Goal: Task Accomplishment & Management: Complete application form

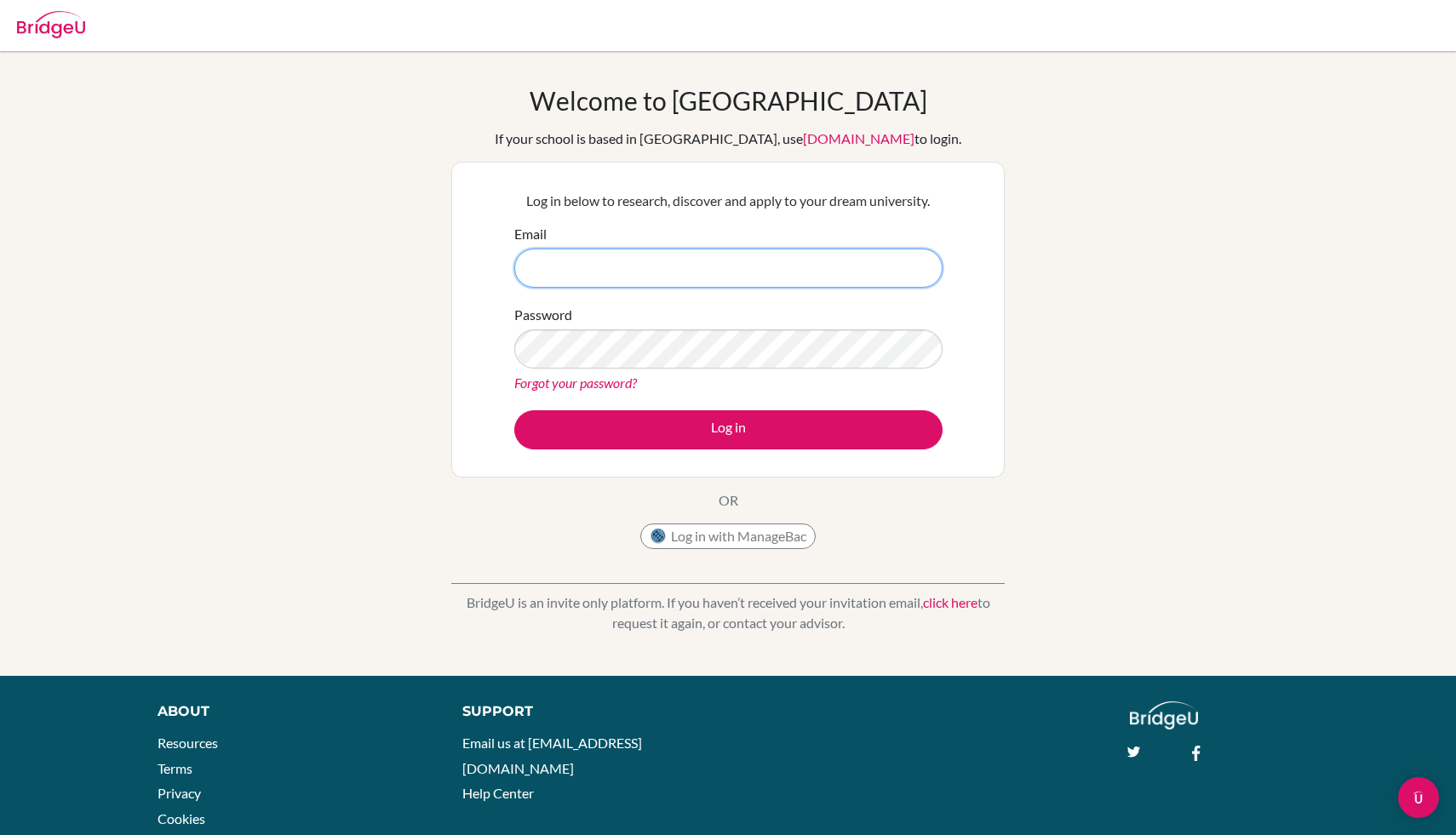
click at [709, 276] on input "Email" at bounding box center [728, 268] width 429 height 39
click at [603, 275] on input "na" at bounding box center [728, 268] width 429 height 39
paste input "taliamarianc@amschool.org"
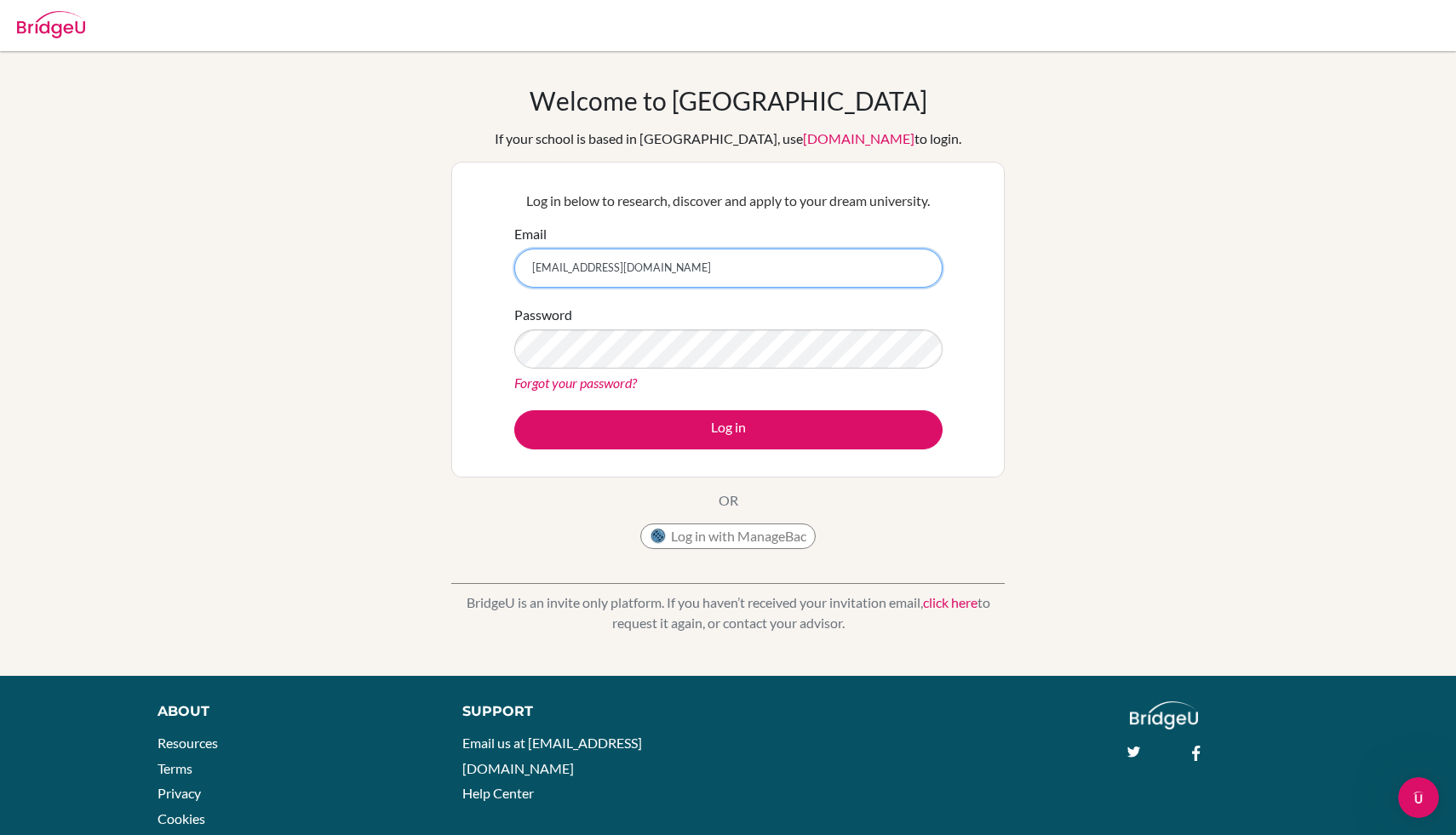
type input "[EMAIL_ADDRESS][DOMAIN_NAME]"
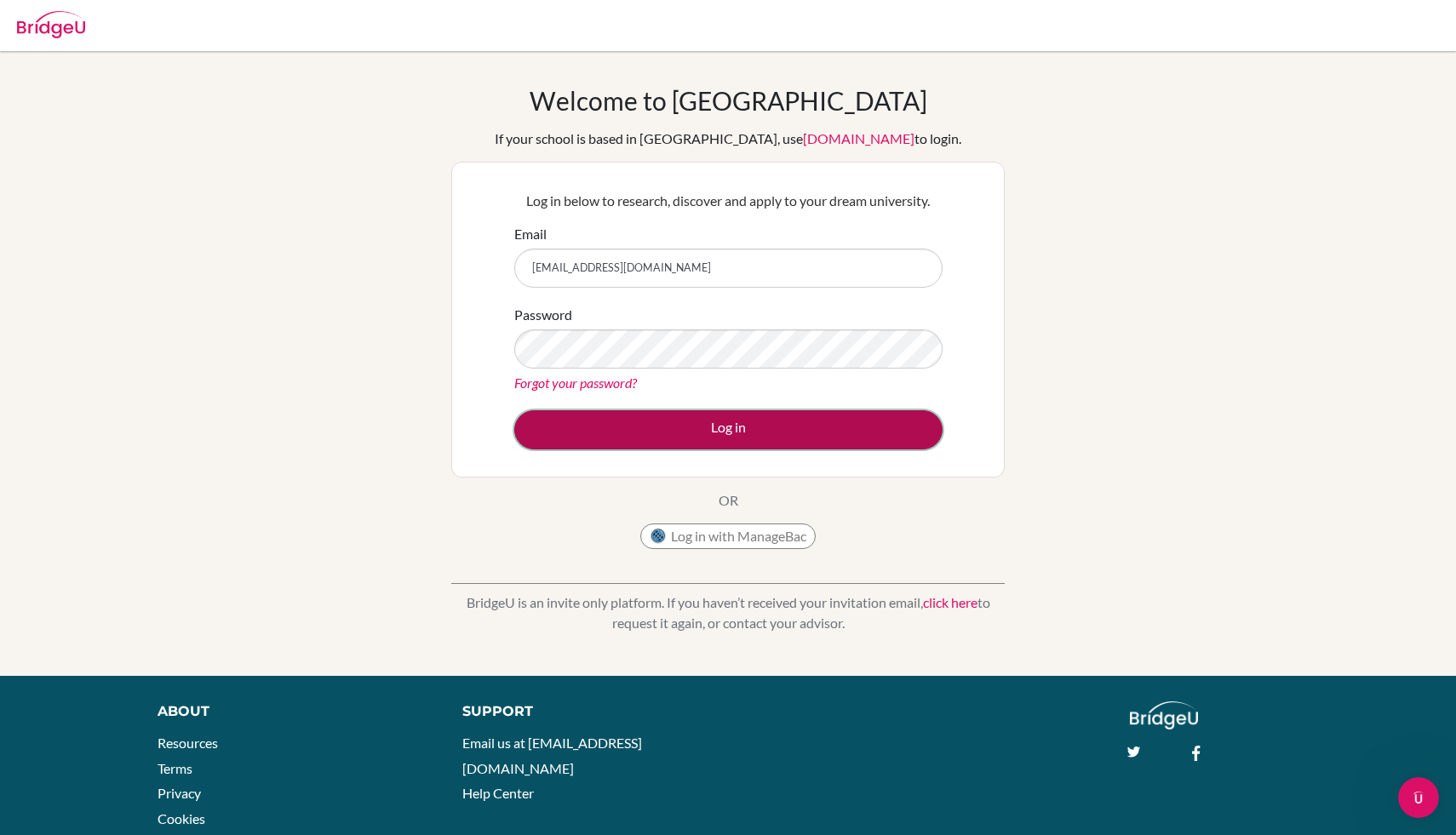
click at [704, 432] on button "Log in" at bounding box center [728, 429] width 429 height 39
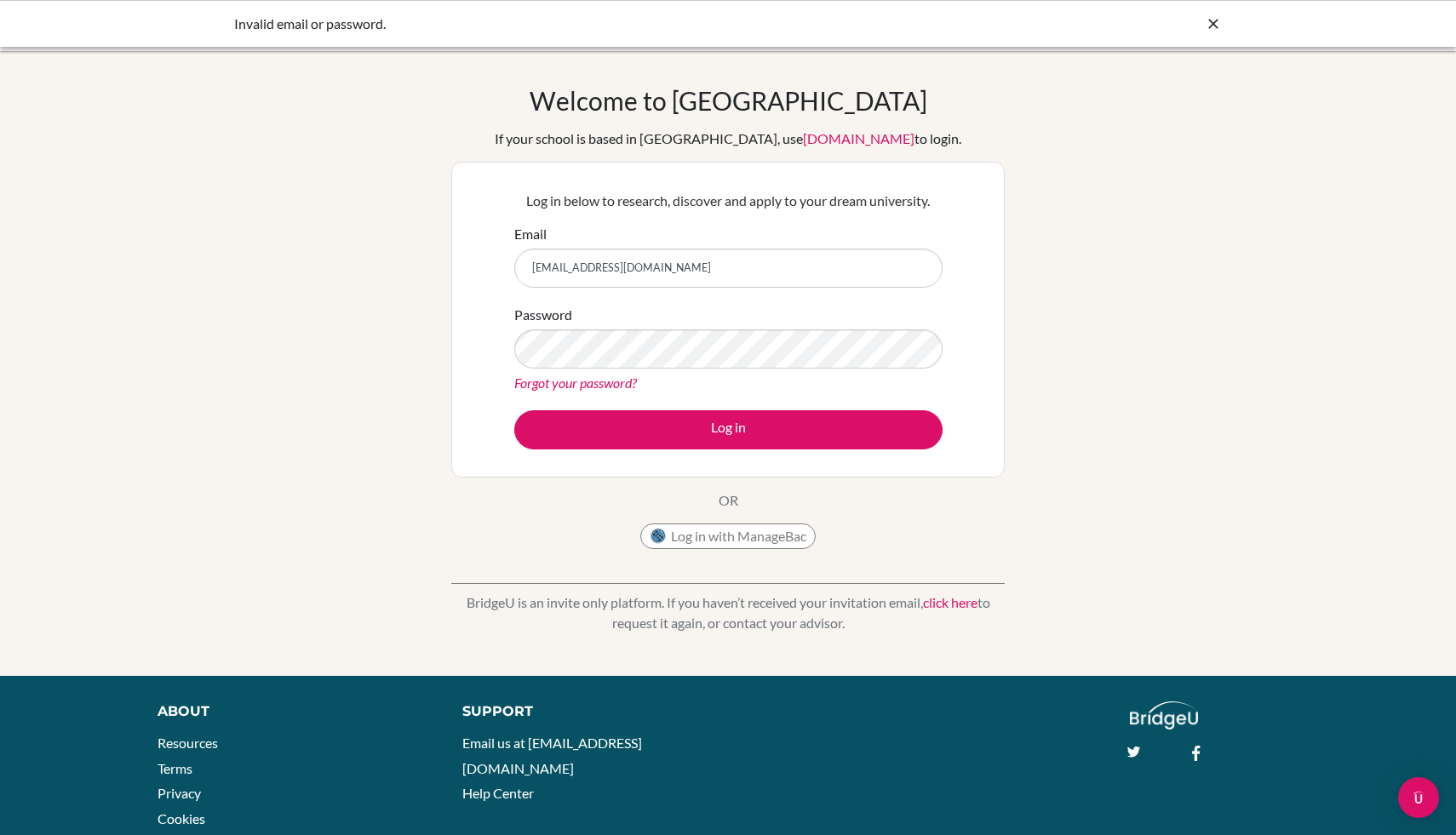
click at [802, 281] on input "[EMAIL_ADDRESS][DOMAIN_NAME]" at bounding box center [728, 268] width 429 height 39
click at [892, 546] on div "Welcome to BridgeU If your school is based in China, use app.bridge-u.com.cn to…" at bounding box center [728, 321] width 553 height 472
click at [1209, 22] on icon at bounding box center [1213, 24] width 17 height 17
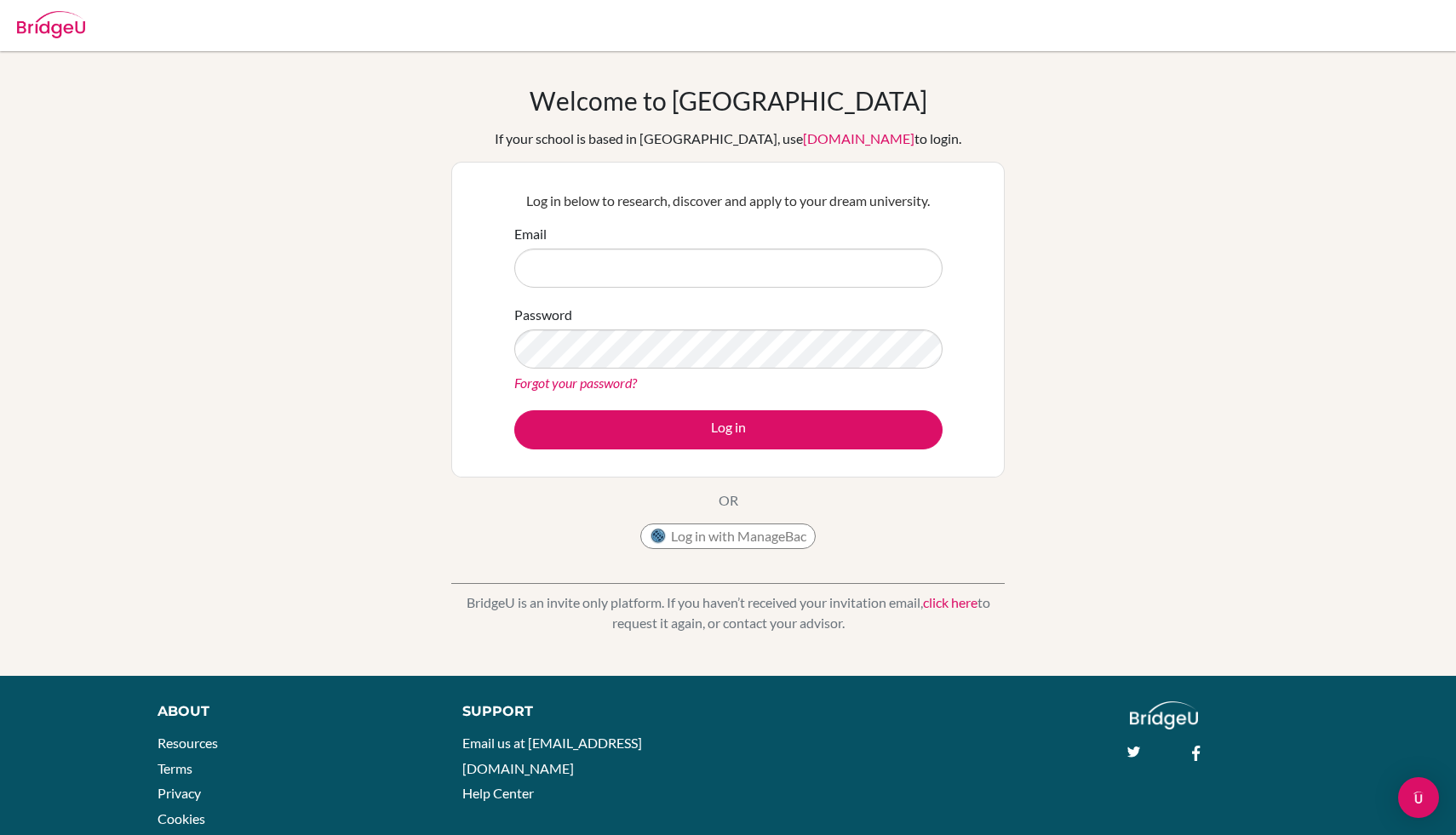
click at [26, 13] on img at bounding box center [52, 24] width 68 height 27
click at [78, 12] on img at bounding box center [52, 24] width 68 height 27
click at [948, 607] on link "click here" at bounding box center [950, 602] width 54 height 17
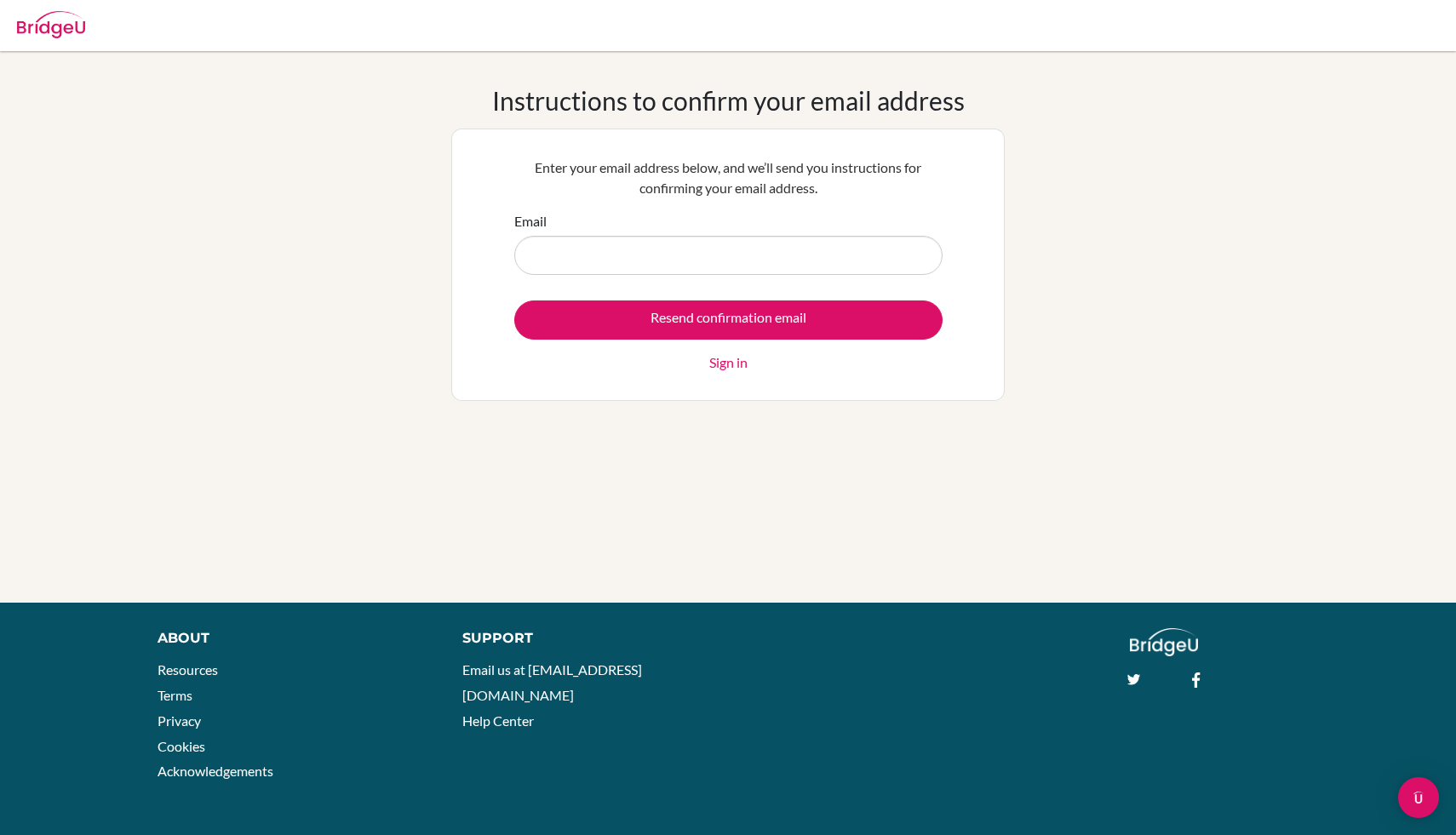
click at [731, 365] on link "Sign in" at bounding box center [728, 362] width 38 height 20
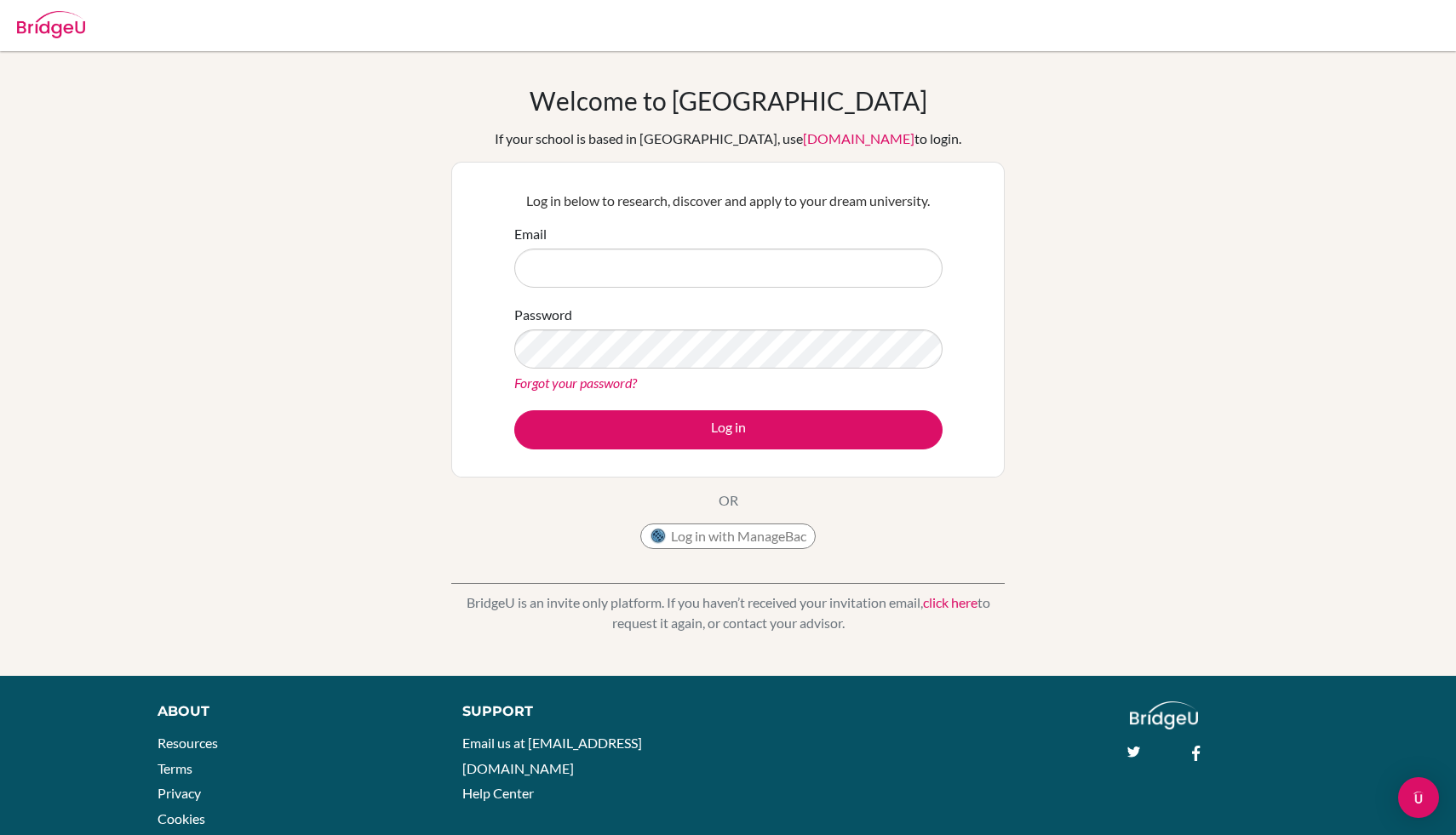
click at [731, 283] on input "Email" at bounding box center [728, 268] width 429 height 39
type input "[EMAIL_ADDRESS][DOMAIN_NAME]"
click at [514, 410] on button "Log in" at bounding box center [728, 429] width 429 height 39
